Goal: Communication & Community: Answer question/provide support

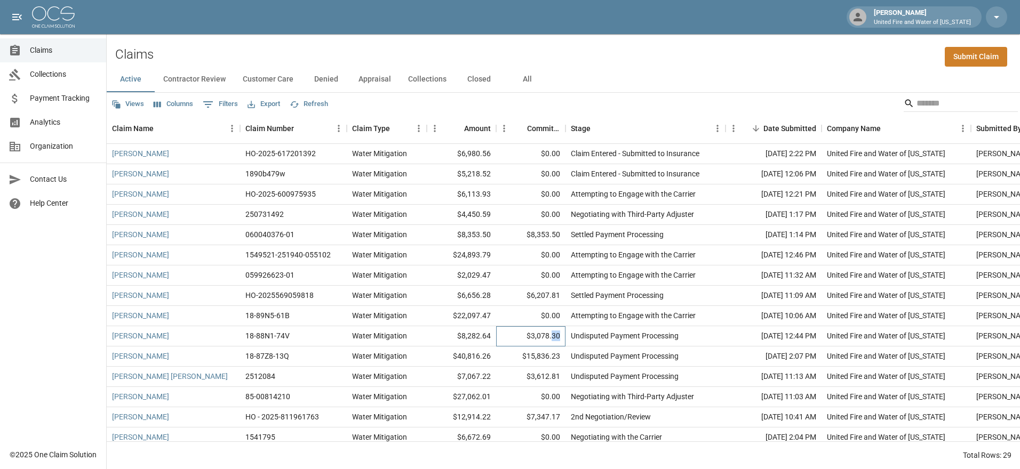
click at [553, 329] on div "$3,078.30" at bounding box center [530, 336] width 69 height 20
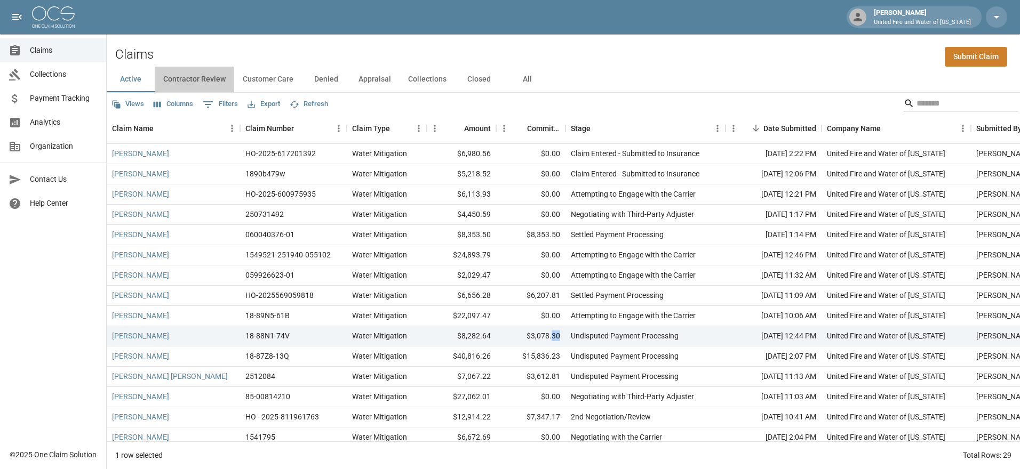
click at [210, 76] on button "Contractor Review" at bounding box center [194, 80] width 79 height 26
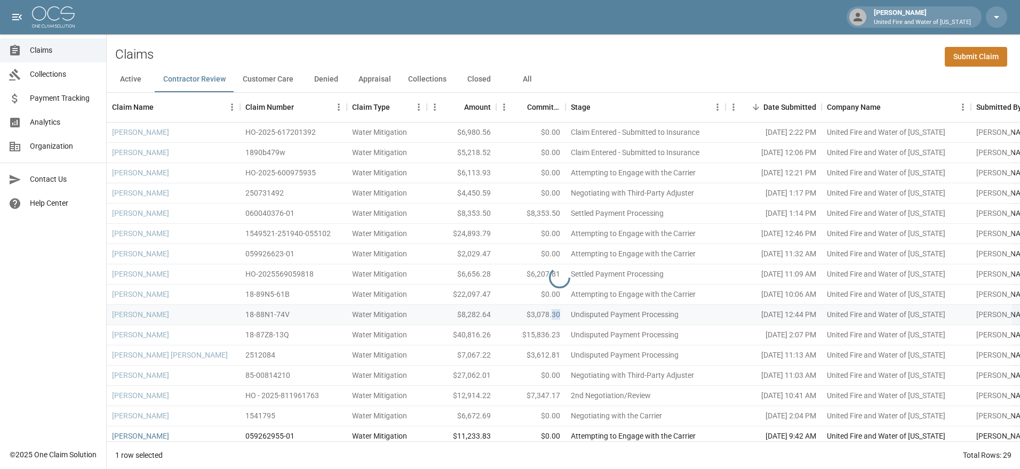
click at [282, 79] on button "Customer Care" at bounding box center [268, 80] width 68 height 26
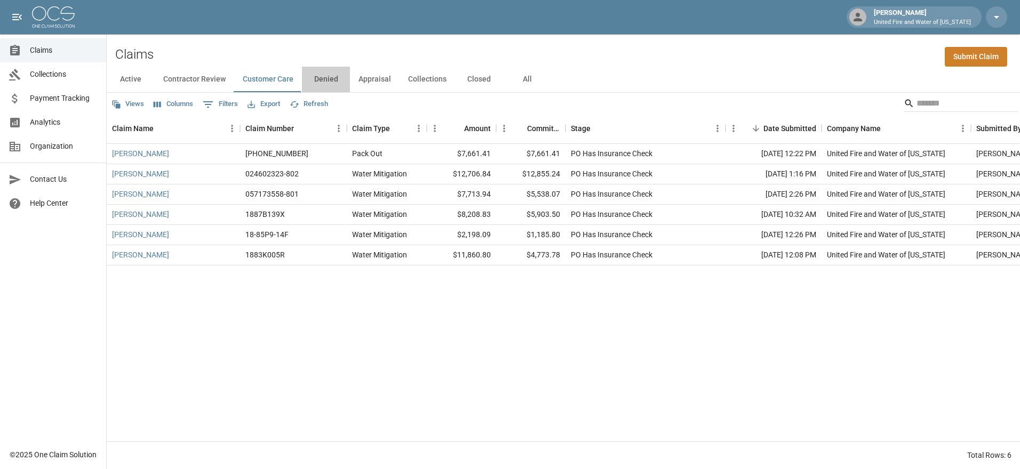
click at [325, 81] on button "Denied" at bounding box center [326, 80] width 48 height 26
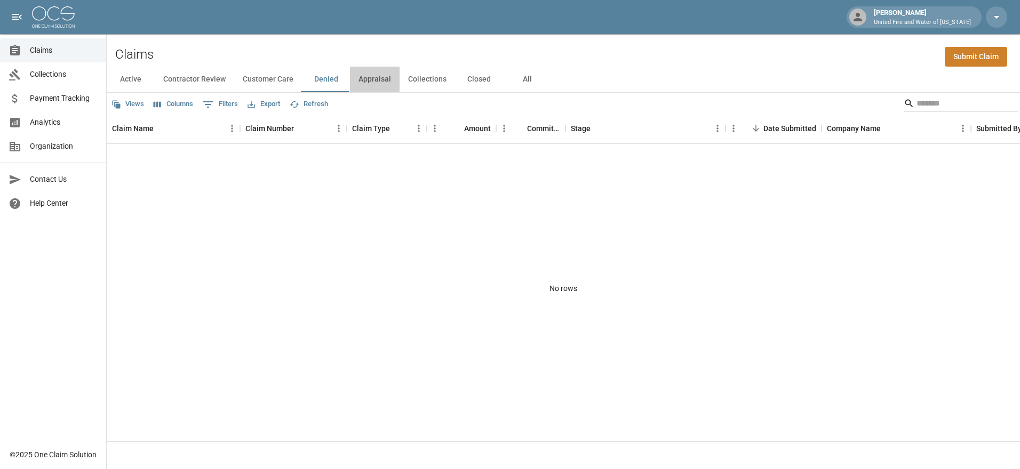
click at [366, 79] on button "Appraisal" at bounding box center [375, 80] width 50 height 26
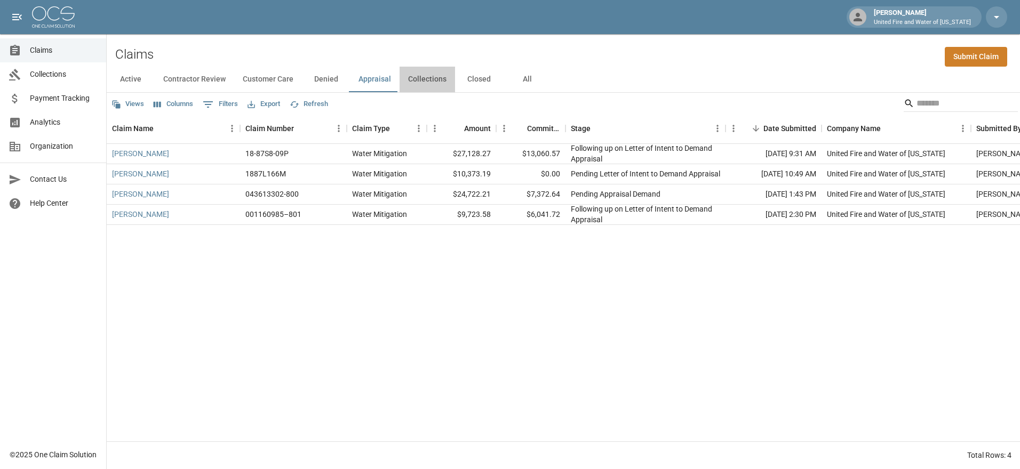
click at [438, 83] on button "Collections" at bounding box center [427, 80] width 55 height 26
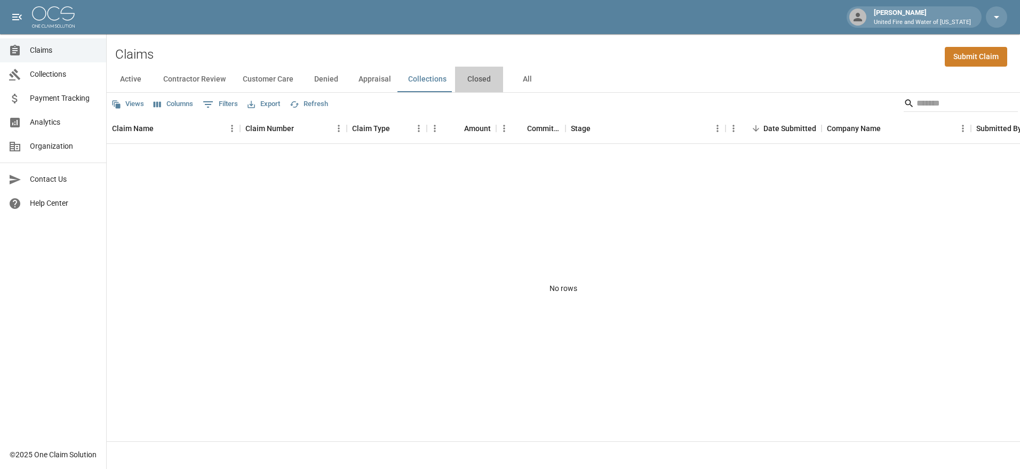
click at [474, 79] on button "Closed" at bounding box center [479, 80] width 48 height 26
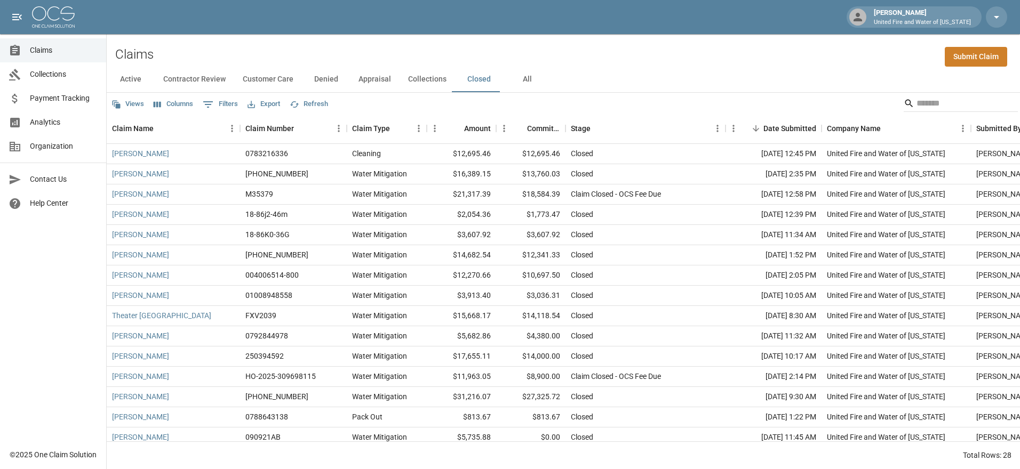
click at [137, 75] on button "Active" at bounding box center [131, 80] width 48 height 26
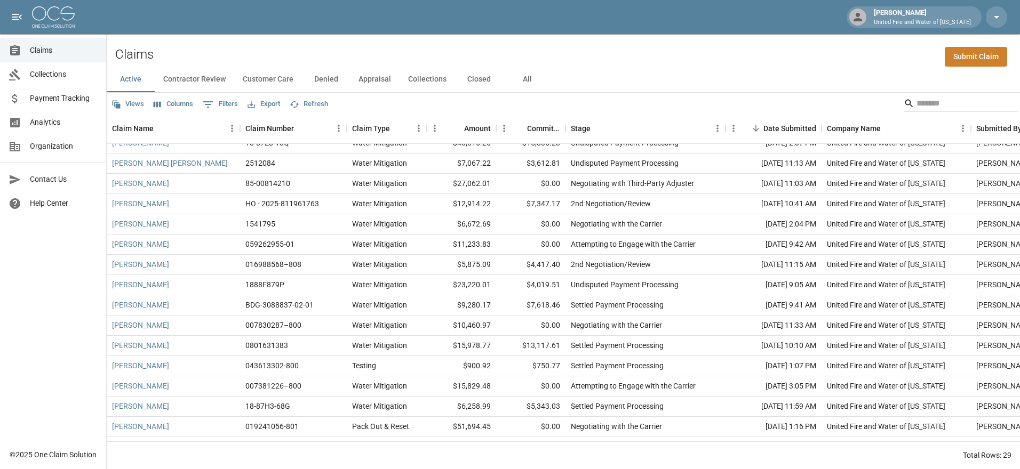
scroll to position [298, 0]
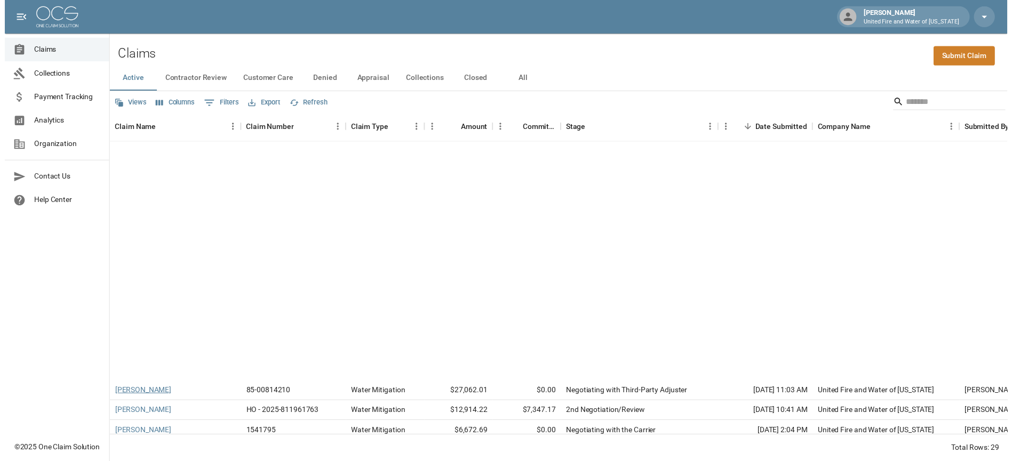
scroll to position [298, 0]
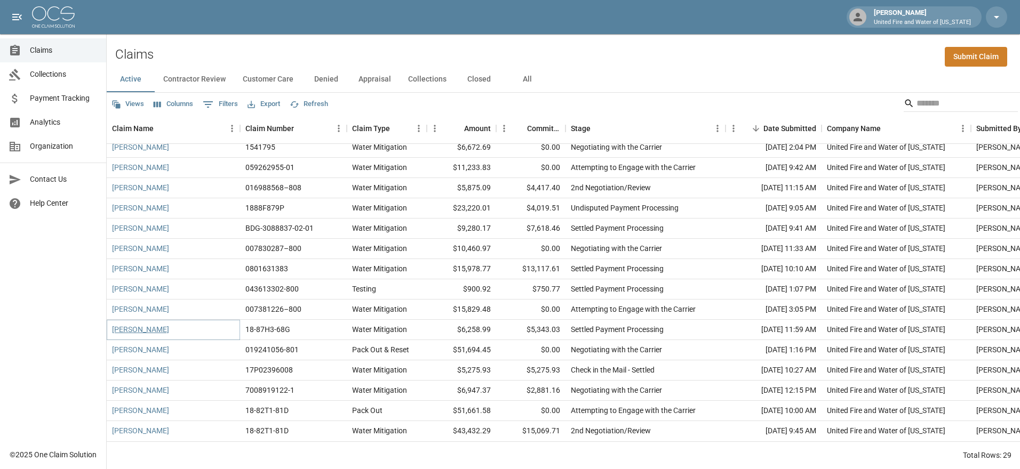
click at [142, 324] on link "Summers, Tiffany" at bounding box center [140, 329] width 57 height 11
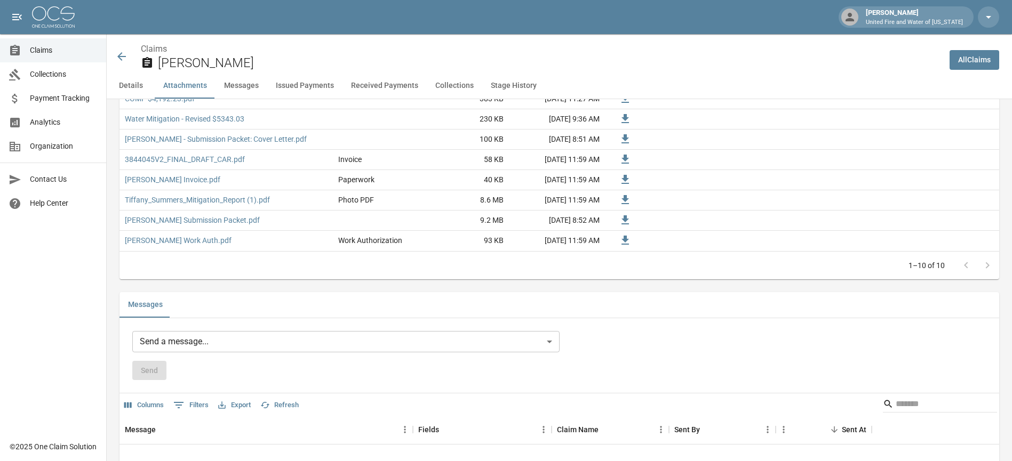
scroll to position [854, 0]
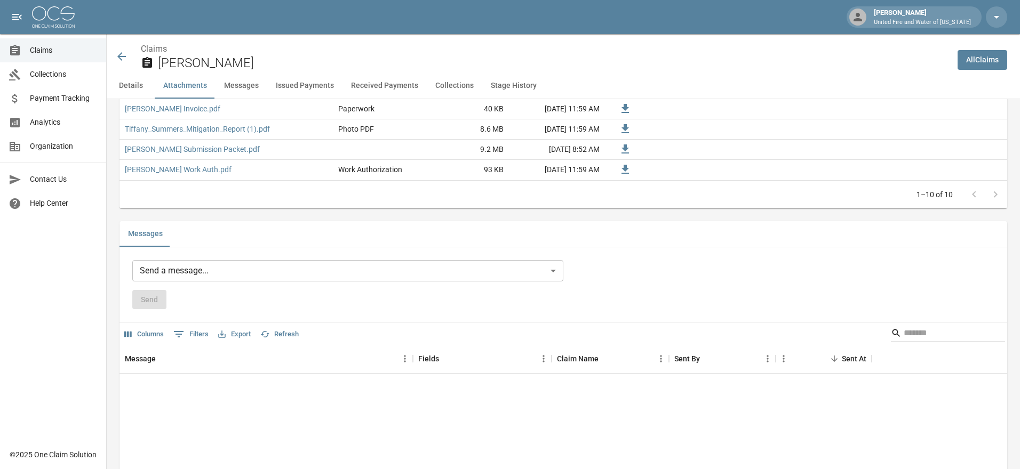
click at [235, 273] on body "April Harding United Fire and Water of Louisiana Claims Collections Payment Tra…" at bounding box center [510, 303] width 1020 height 2315
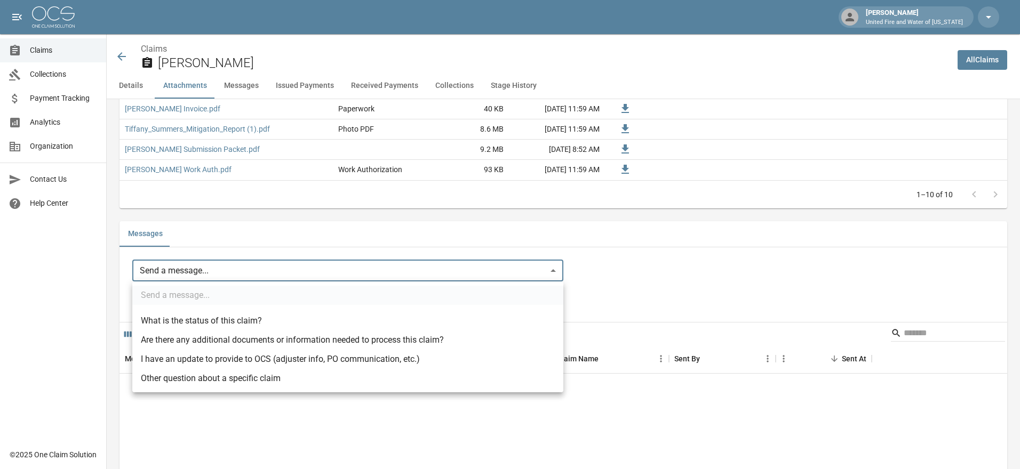
click at [248, 361] on li "I have an update to provide to OCS (adjuster info, PO communication, etc.)" at bounding box center [347, 359] width 431 height 19
type input "**********"
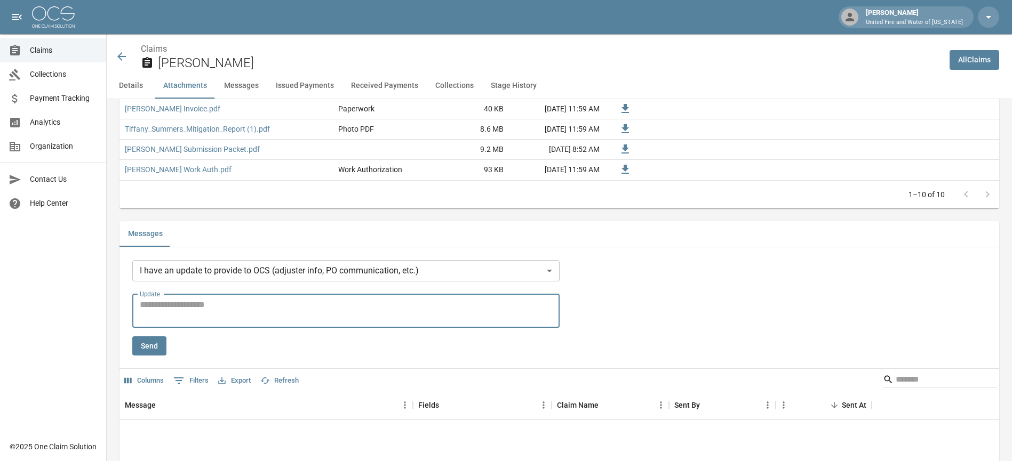
click at [225, 320] on textarea "Update" at bounding box center [346, 311] width 412 height 25
type textarea "**********"
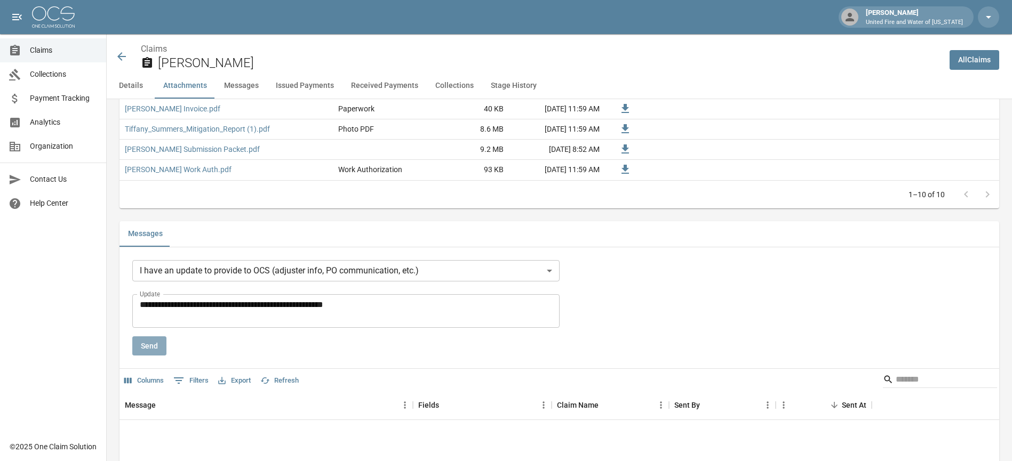
click at [146, 342] on button "Send" at bounding box center [149, 347] width 34 height 20
